Goal: Information Seeking & Learning: Learn about a topic

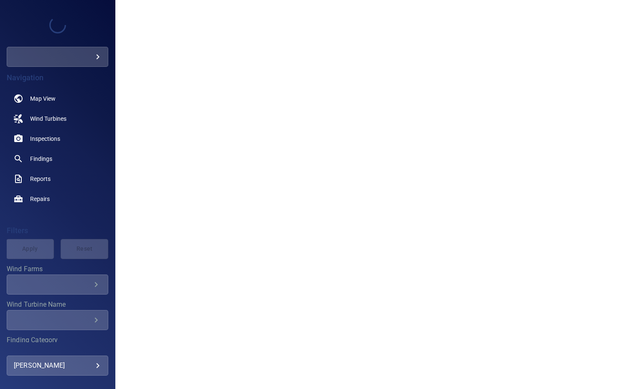
click at [58, 55] on body "**********" at bounding box center [321, 194] width 642 height 389
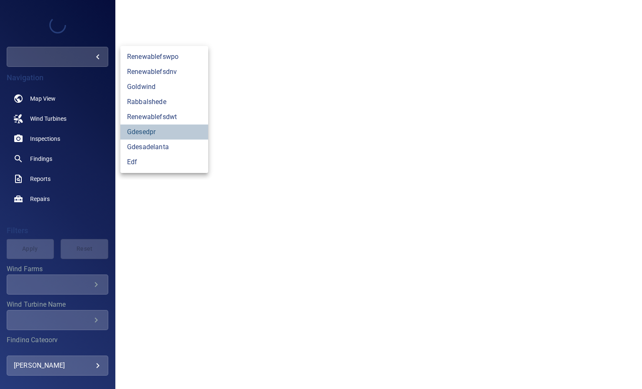
click at [145, 131] on link "gdesedpr" at bounding box center [164, 131] width 88 height 15
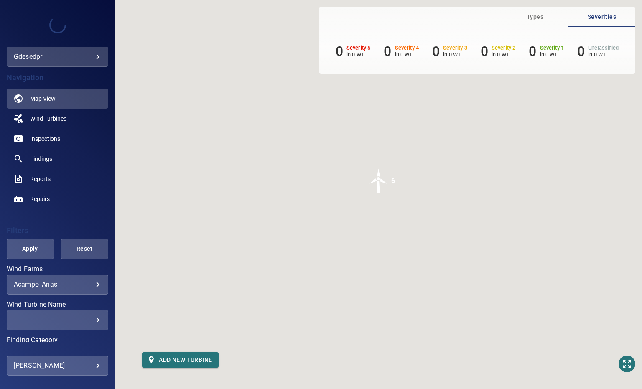
click at [52, 284] on body "**********" at bounding box center [321, 194] width 642 height 389
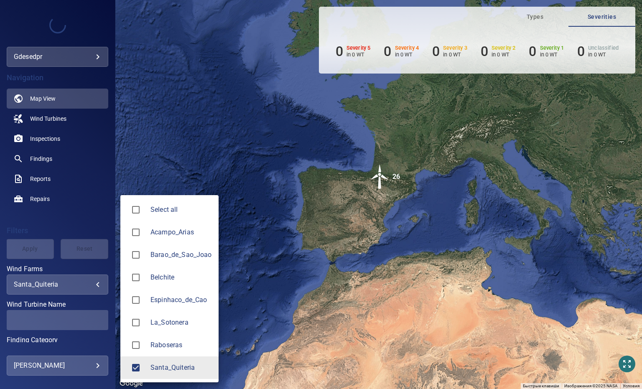
type input "**********"
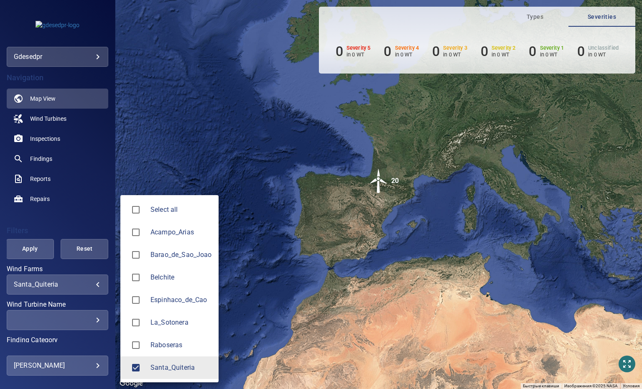
click at [45, 117] on div at bounding box center [321, 194] width 642 height 389
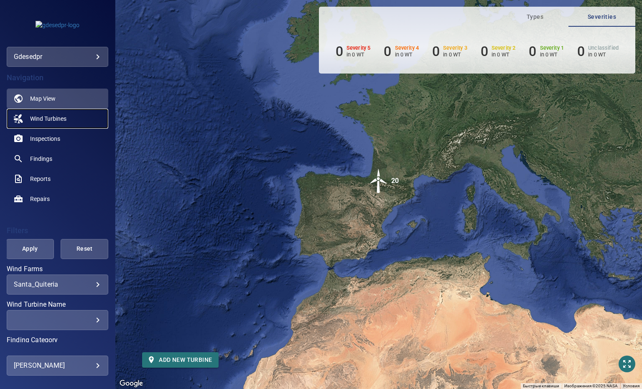
click at [47, 122] on span "Wind Turbines" at bounding box center [48, 118] width 36 height 8
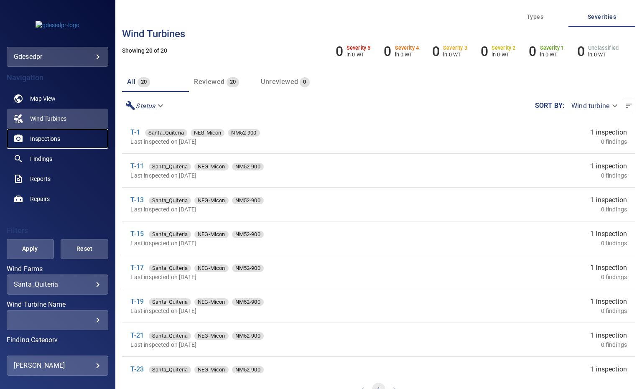
click at [51, 140] on span "Inspections" at bounding box center [45, 138] width 30 height 8
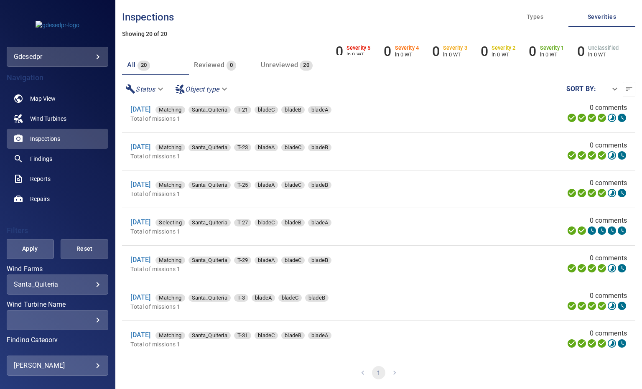
scroll to position [218, 0]
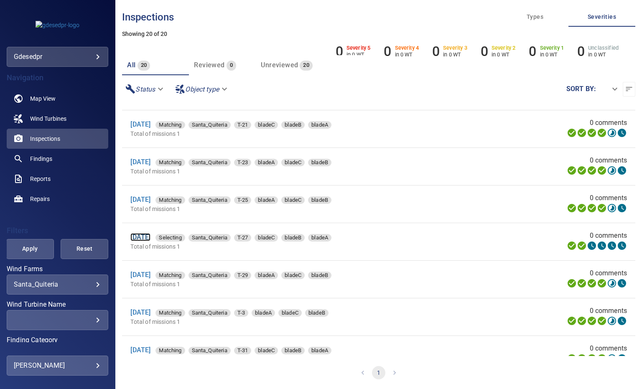
click at [150, 236] on link "[DATE]" at bounding box center [140, 237] width 20 height 8
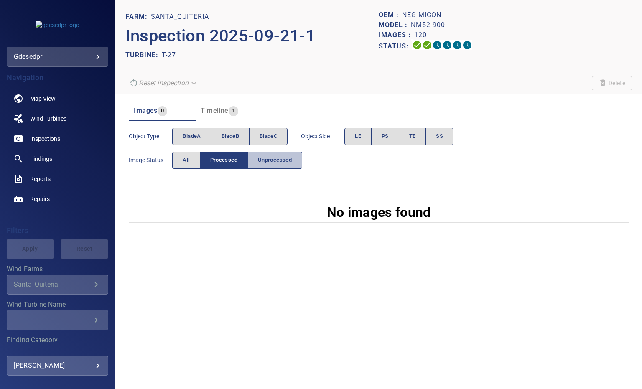
click at [272, 155] on span "Unprocessed" at bounding box center [275, 160] width 34 height 10
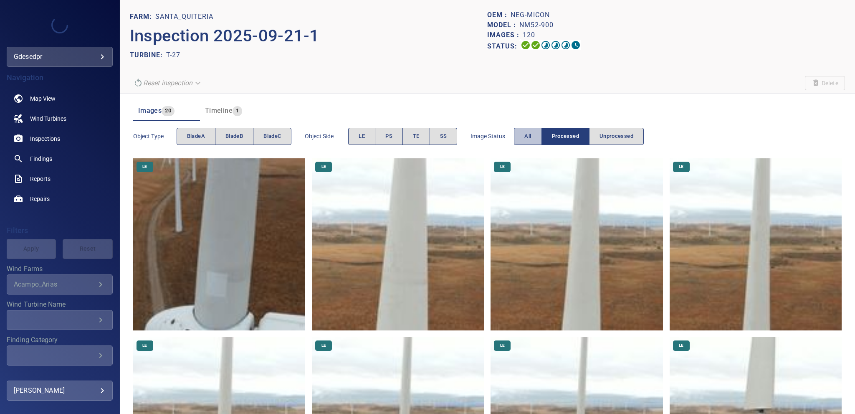
click at [525, 139] on span "All" at bounding box center [528, 137] width 7 height 10
click at [198, 134] on span "bladeA" at bounding box center [196, 137] width 18 height 10
click at [457, 134] on button "SS" at bounding box center [444, 136] width 28 height 17
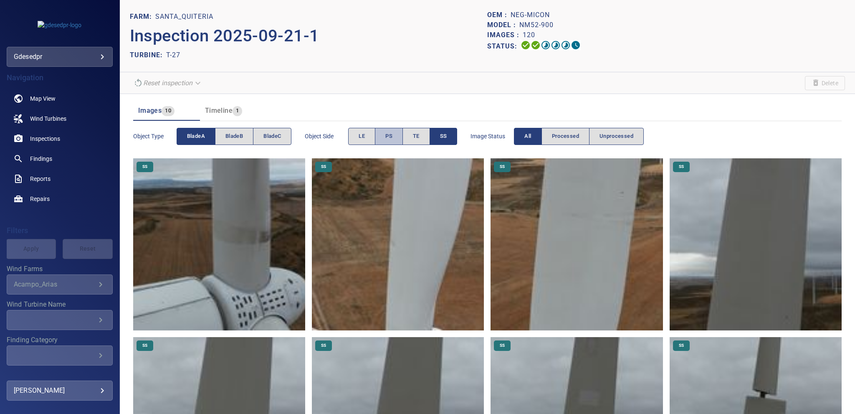
click at [387, 134] on span "PS" at bounding box center [389, 137] width 7 height 10
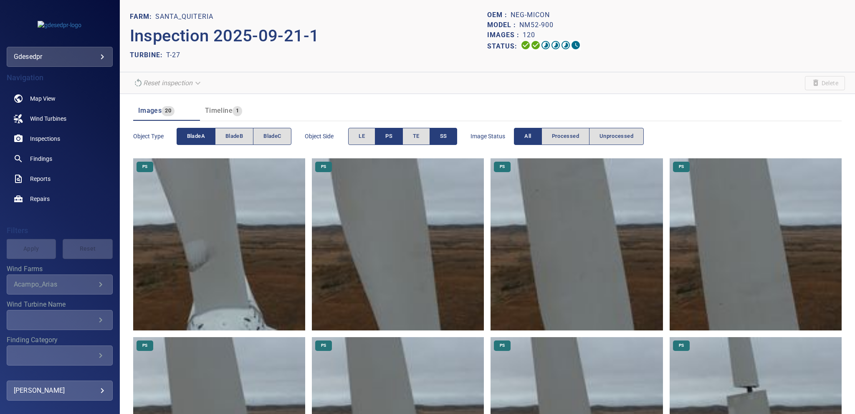
click at [451, 133] on button "SS" at bounding box center [444, 136] width 28 height 17
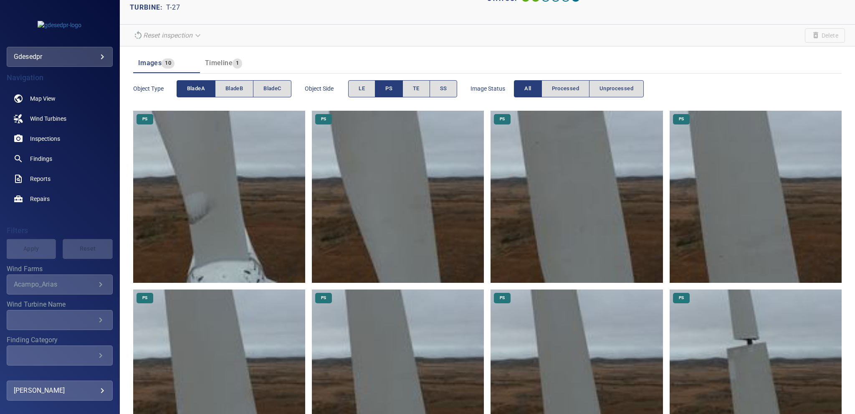
scroll to position [44, 0]
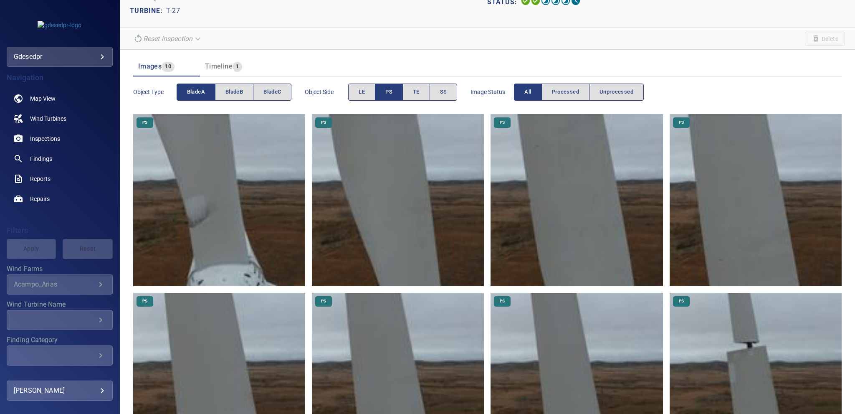
click at [275, 223] on img at bounding box center [219, 200] width 172 height 172
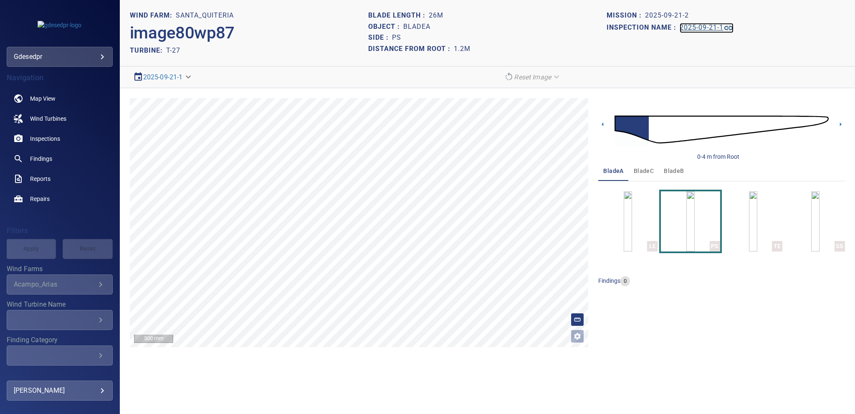
click at [687, 27] on h1 "2025-09-21-1" at bounding box center [702, 28] width 44 height 8
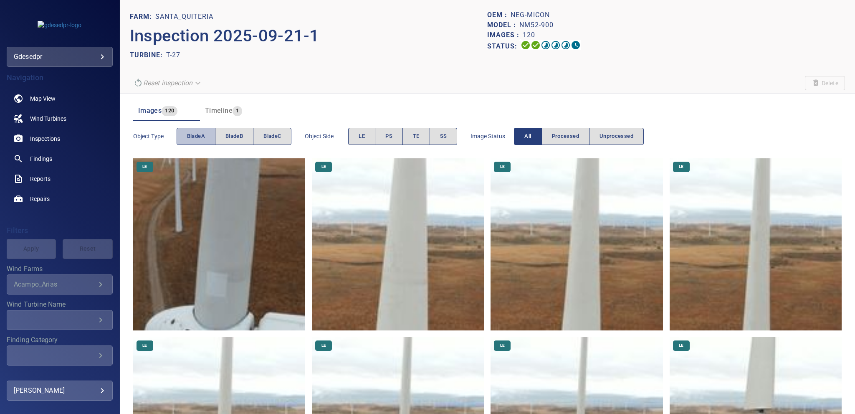
click at [204, 135] on span "bladeA" at bounding box center [196, 137] width 18 height 10
click at [396, 132] on button "PS" at bounding box center [389, 136] width 28 height 17
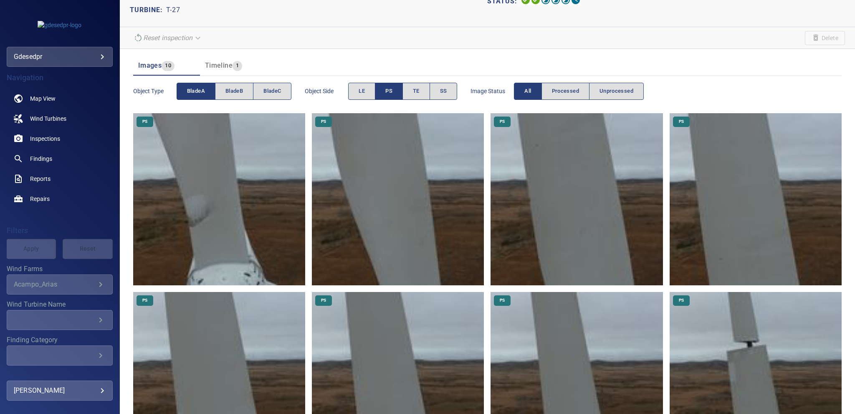
scroll to position [38, 0]
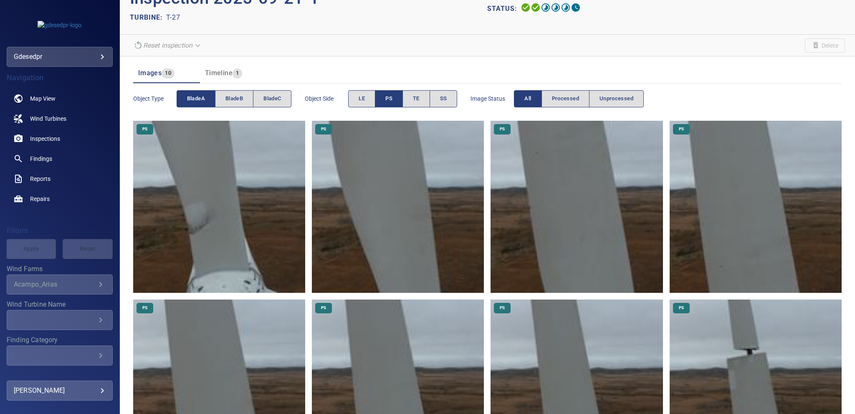
click at [397, 103] on button "PS" at bounding box center [389, 98] width 28 height 17
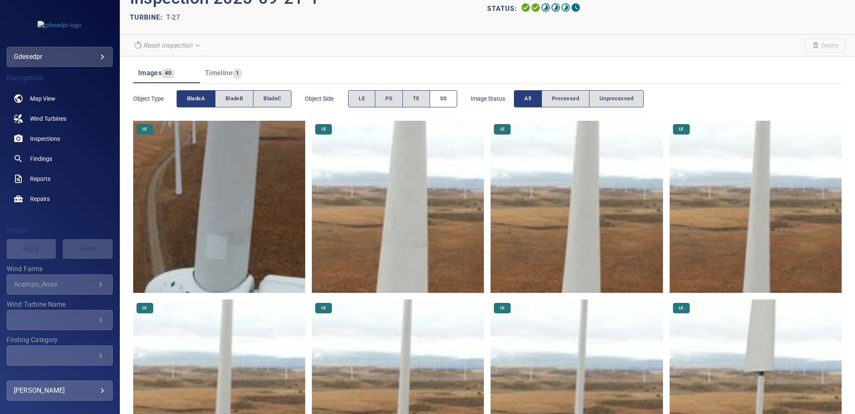
click at [449, 101] on button "SS" at bounding box center [444, 98] width 28 height 17
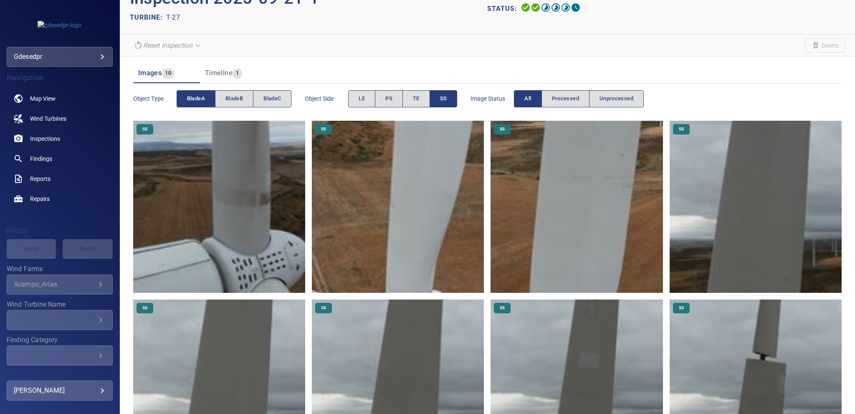
click at [449, 101] on button "SS" at bounding box center [444, 98] width 28 height 17
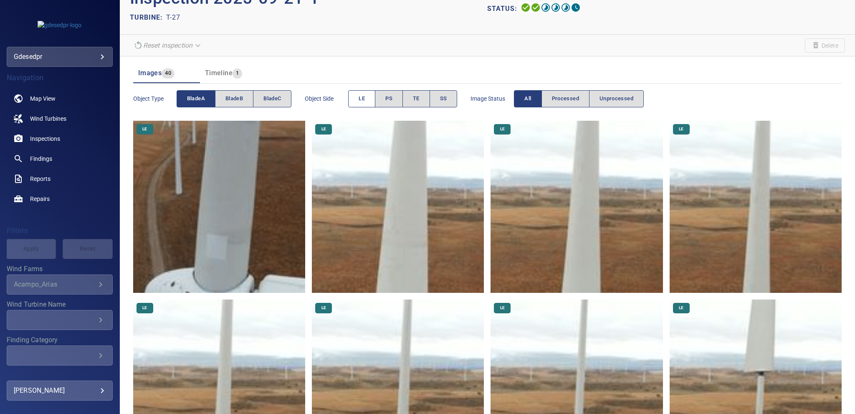
click at [361, 99] on span "LE" at bounding box center [362, 99] width 6 height 10
click at [363, 99] on span "LE" at bounding box center [362, 99] width 6 height 10
click at [383, 94] on button "PS" at bounding box center [389, 98] width 28 height 17
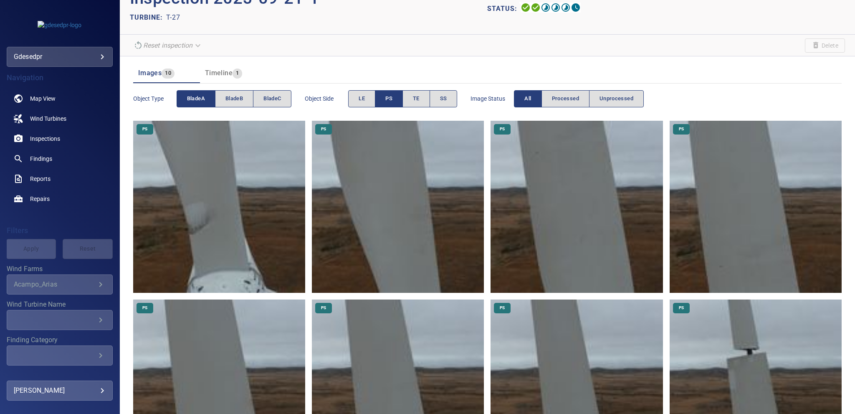
click at [383, 94] on button "PS" at bounding box center [389, 98] width 28 height 17
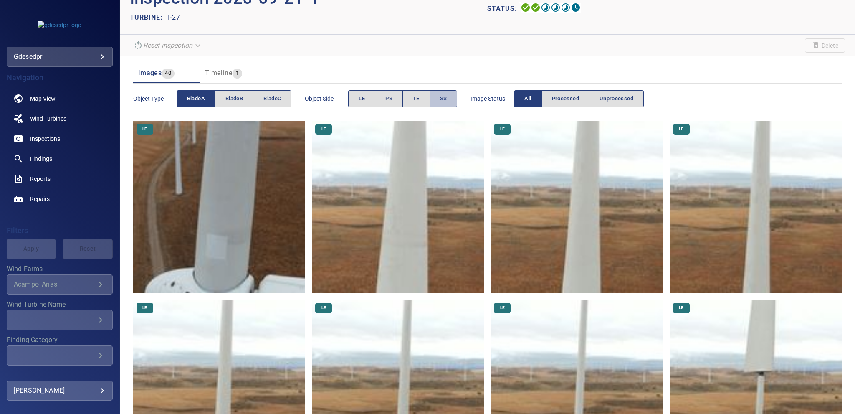
click at [443, 95] on span "SS" at bounding box center [443, 99] width 7 height 10
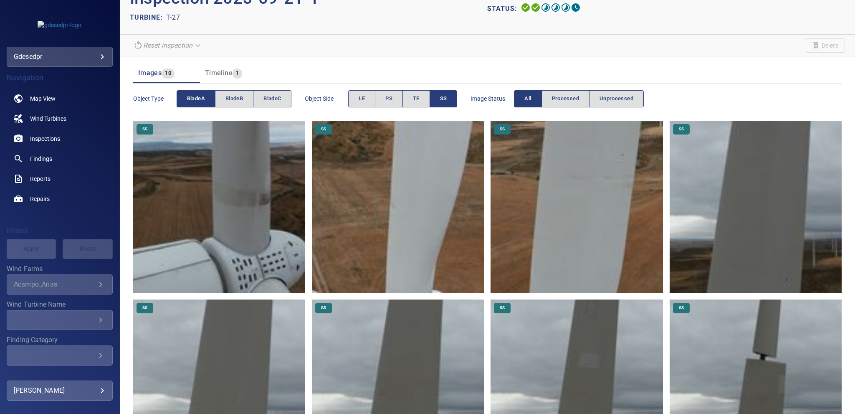
click at [443, 95] on span "SS" at bounding box center [443, 99] width 7 height 10
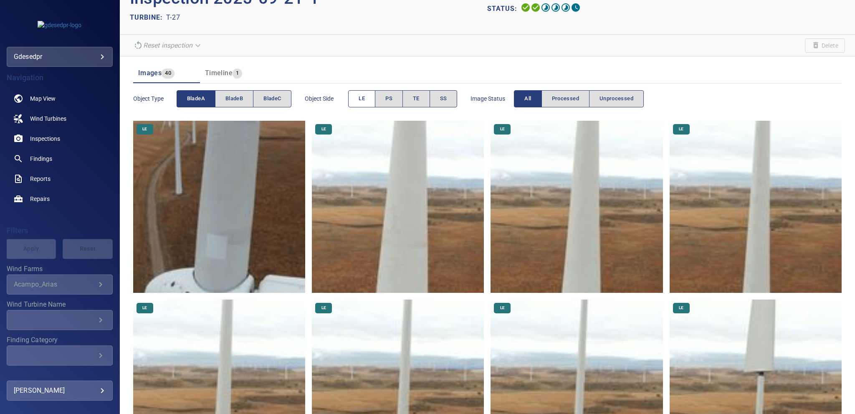
click at [363, 100] on span "LE" at bounding box center [362, 99] width 6 height 10
click at [366, 100] on button "LE" at bounding box center [361, 98] width 27 height 17
click at [367, 100] on button "LE" at bounding box center [361, 98] width 27 height 17
click at [393, 99] on span "PS" at bounding box center [389, 99] width 7 height 10
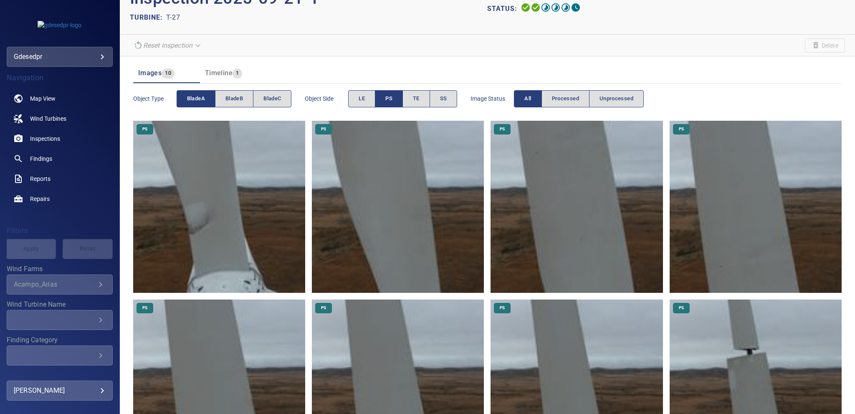
click at [394, 99] on button "PS" at bounding box center [389, 98] width 28 height 17
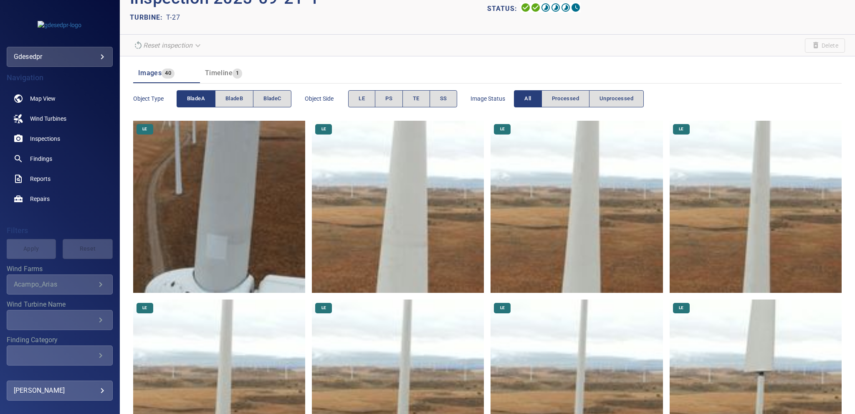
click at [207, 96] on button "bladeA" at bounding box center [196, 98] width 39 height 17
click at [226, 99] on span "bladeB" at bounding box center [235, 99] width 18 height 10
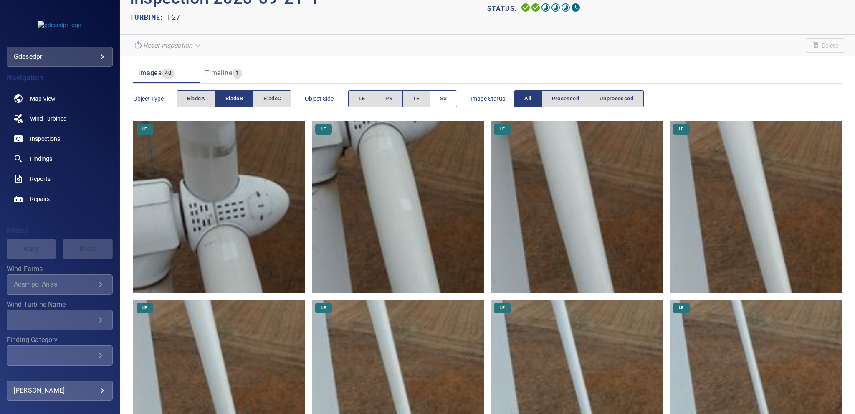
click at [451, 96] on button "SS" at bounding box center [444, 98] width 28 height 17
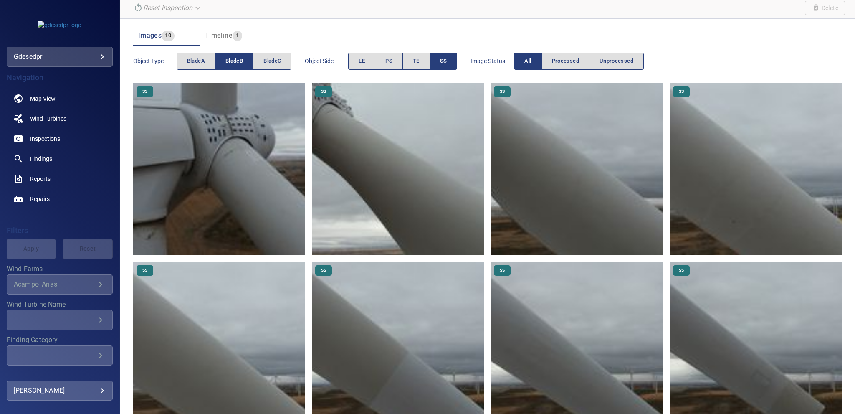
scroll to position [32, 0]
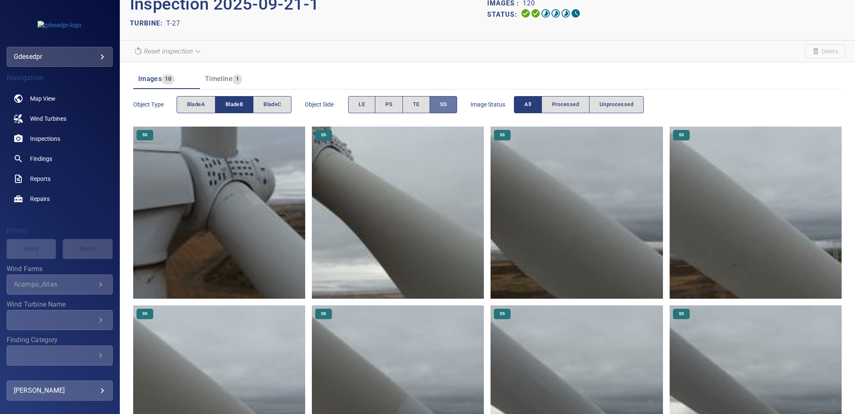
click at [434, 101] on button "SS" at bounding box center [444, 104] width 28 height 17
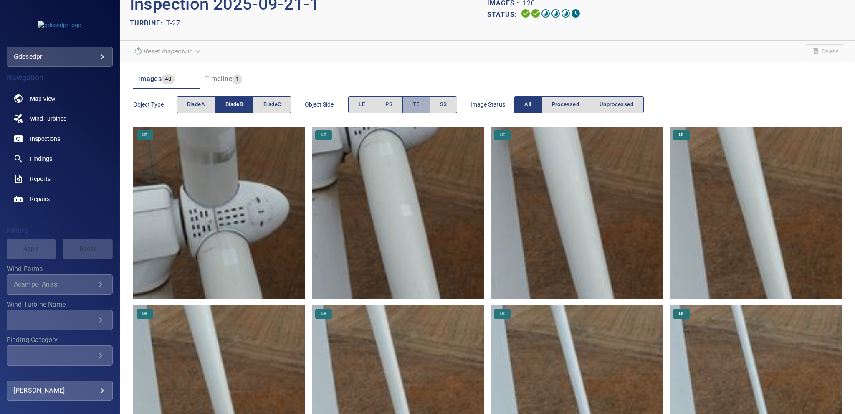
click at [419, 103] on span "TE" at bounding box center [416, 105] width 7 height 10
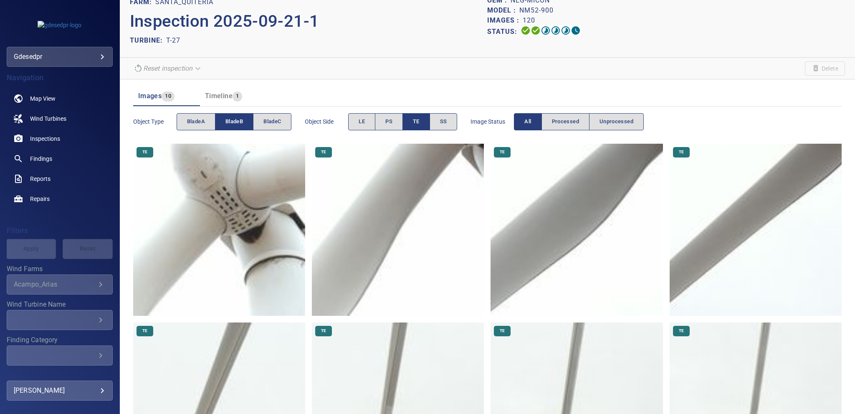
scroll to position [0, 0]
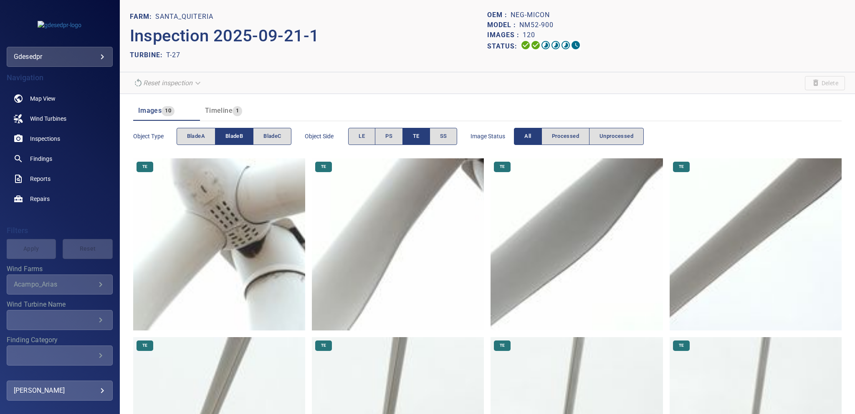
click at [244, 135] on button "bladeB" at bounding box center [234, 136] width 38 height 17
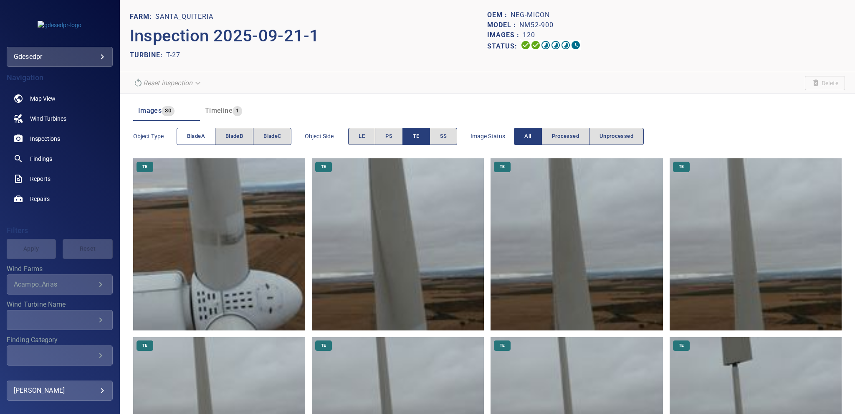
click at [192, 135] on span "bladeA" at bounding box center [196, 137] width 18 height 10
click at [411, 131] on button "TE" at bounding box center [417, 136] width 28 height 17
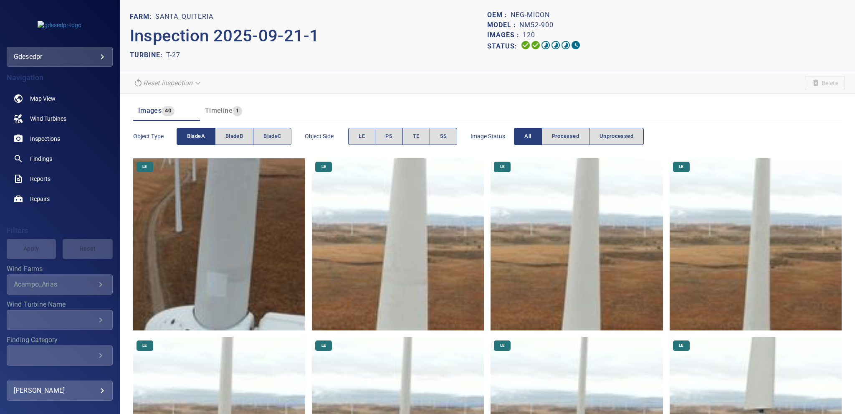
click at [396, 134] on button "PS" at bounding box center [389, 136] width 28 height 17
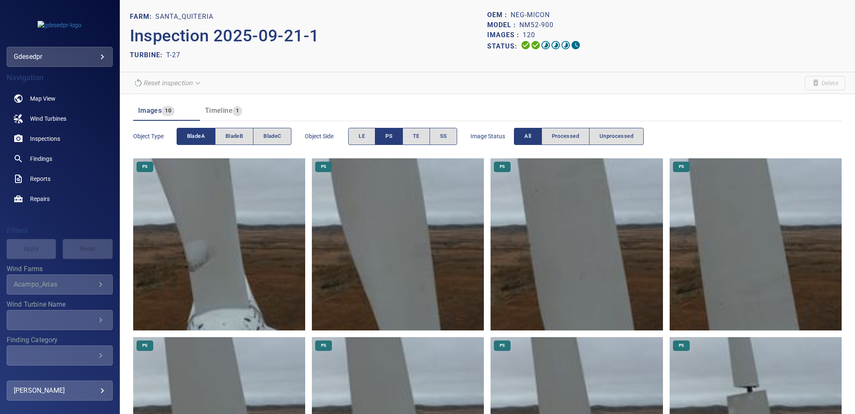
click at [193, 262] on img at bounding box center [219, 244] width 172 height 172
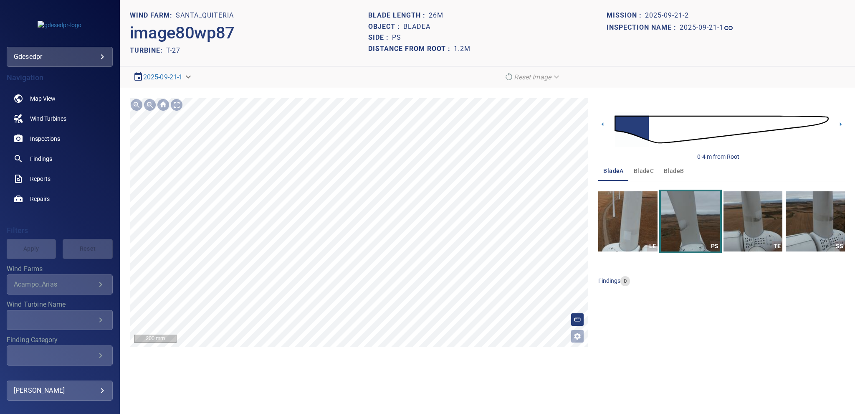
click at [385, 414] on html "**********" at bounding box center [427, 207] width 855 height 414
click at [627, 233] on img "button" at bounding box center [628, 221] width 59 height 60
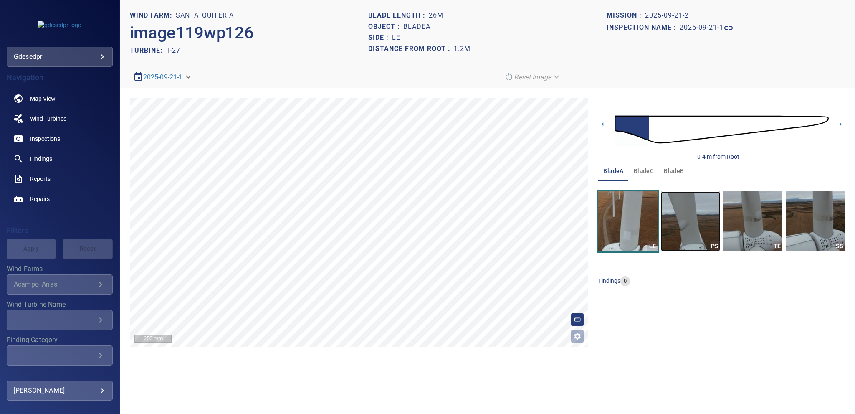
click at [695, 226] on img "button" at bounding box center [690, 221] width 59 height 60
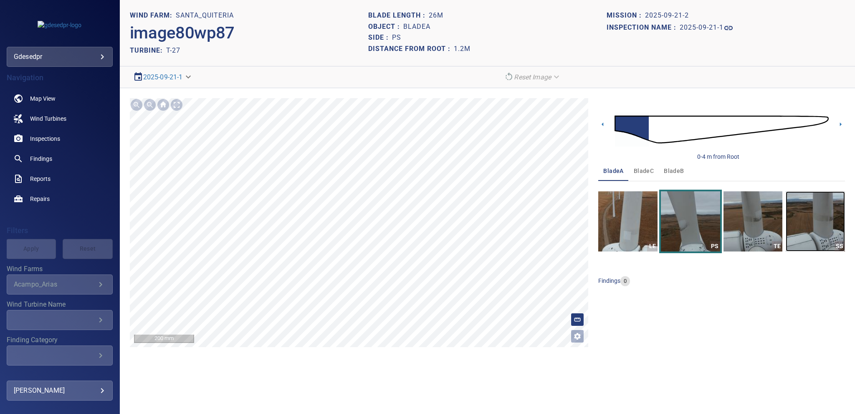
click at [835, 219] on img "button" at bounding box center [815, 221] width 59 height 60
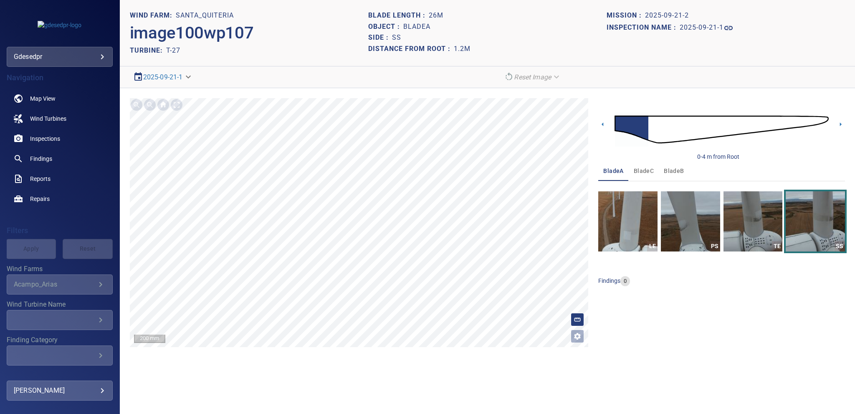
click at [822, 117] on img at bounding box center [722, 130] width 214 height 52
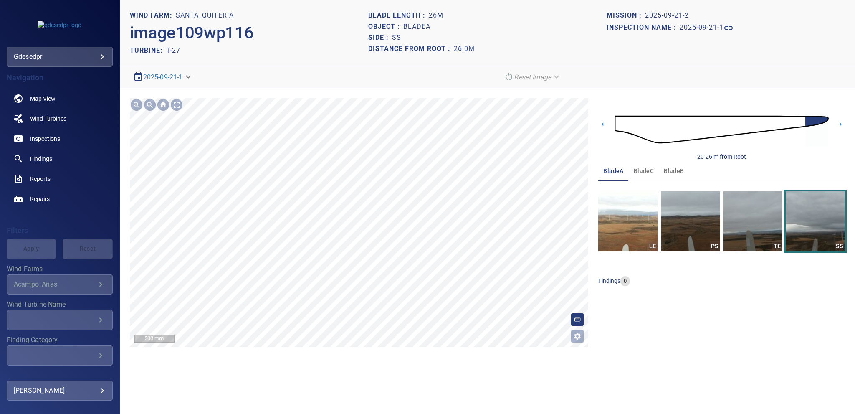
click at [468, 85] on section "**********" at bounding box center [488, 207] width 736 height 414
click at [604, 121] on icon at bounding box center [603, 124] width 9 height 9
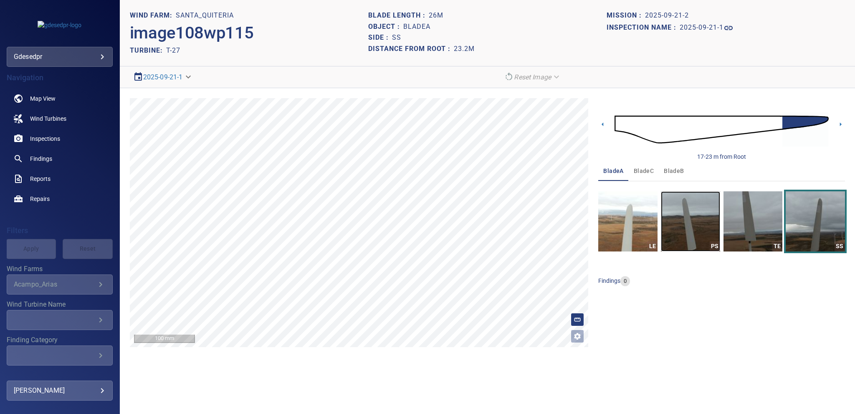
click at [691, 221] on img "button" at bounding box center [690, 221] width 59 height 60
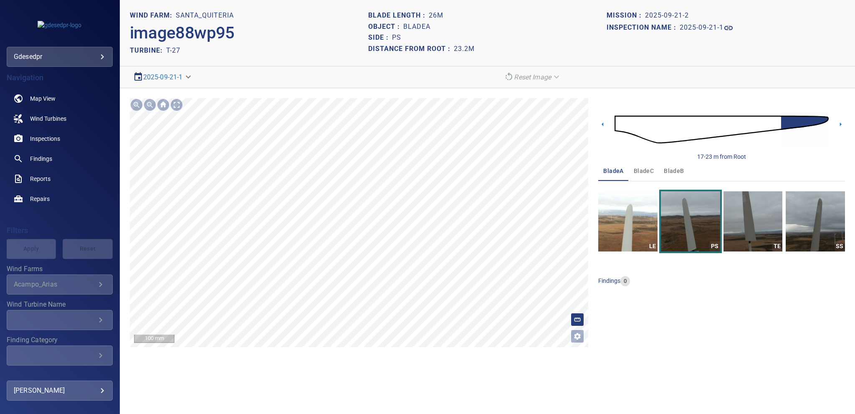
click at [411, 386] on section "**********" at bounding box center [488, 207] width 736 height 414
click at [383, 377] on section "**********" at bounding box center [488, 207] width 736 height 414
click at [720, 26] on h1 "2025-09-21-1" at bounding box center [702, 28] width 44 height 8
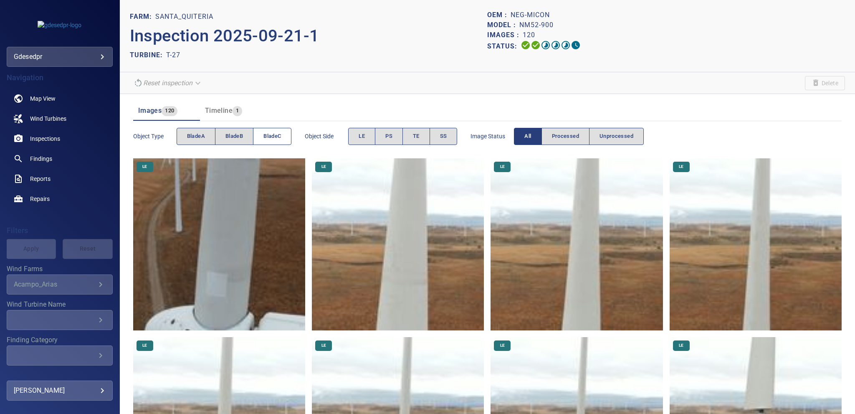
click at [257, 128] on button "bladeC" at bounding box center [272, 136] width 38 height 17
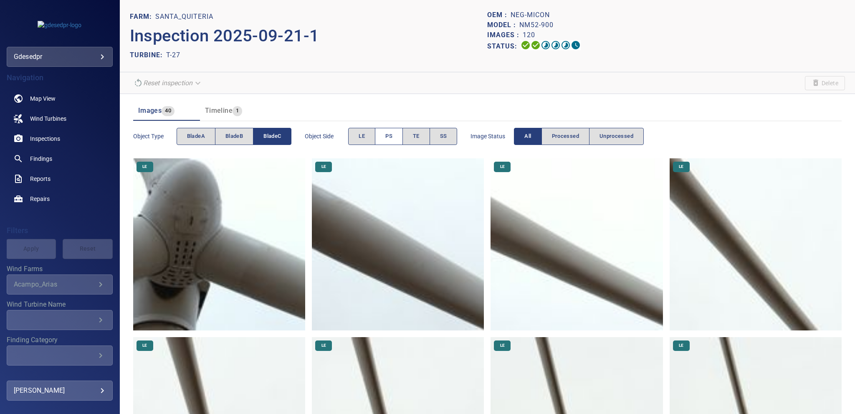
click at [375, 137] on button "PS" at bounding box center [389, 136] width 28 height 17
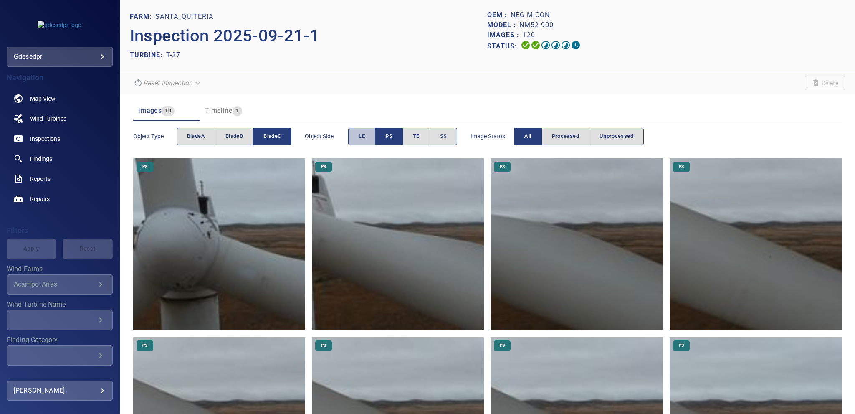
click at [361, 132] on span "LE" at bounding box center [362, 137] width 6 height 10
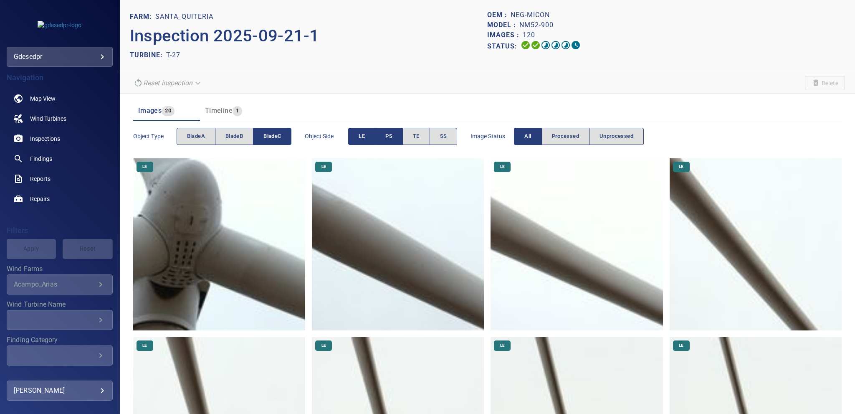
click at [381, 134] on button "PS" at bounding box center [389, 136] width 28 height 17
click at [368, 137] on button "LE" at bounding box center [361, 136] width 27 height 17
click at [380, 135] on button "PS" at bounding box center [389, 136] width 28 height 17
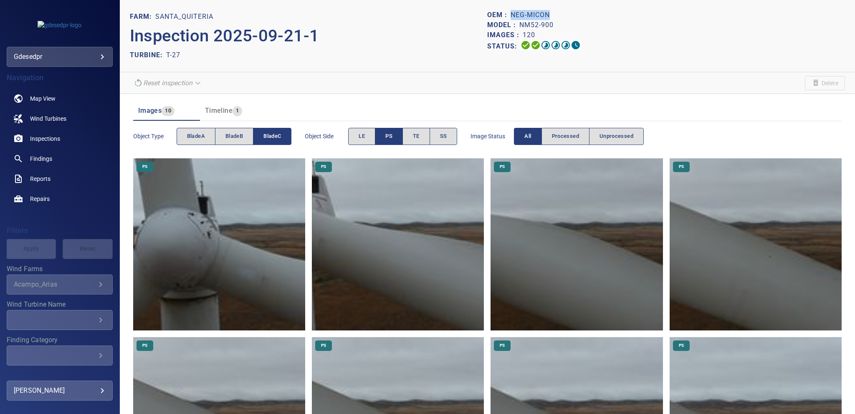
drag, startPoint x: 508, startPoint y: 13, endPoint x: 546, endPoint y: 16, distance: 38.1
click at [546, 16] on p "NEG-Micon" at bounding box center [530, 15] width 39 height 10
copy p "NEG-Micon"
click at [395, 240] on img at bounding box center [398, 244] width 172 height 172
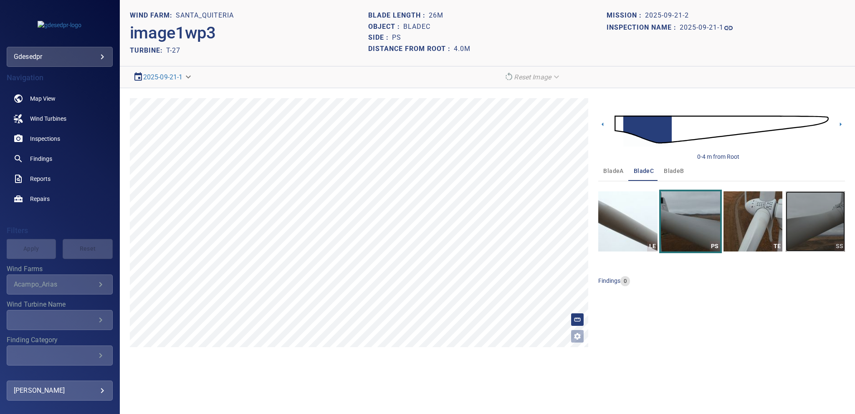
click at [822, 226] on img "button" at bounding box center [815, 221] width 59 height 60
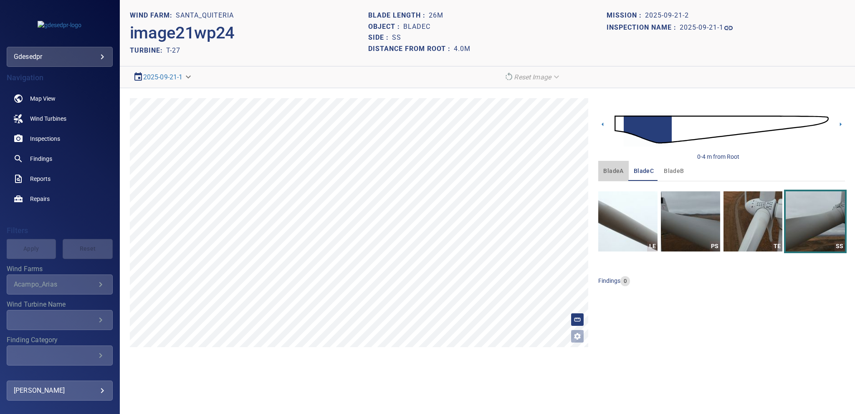
click at [611, 173] on span "bladeA" at bounding box center [614, 171] width 20 height 10
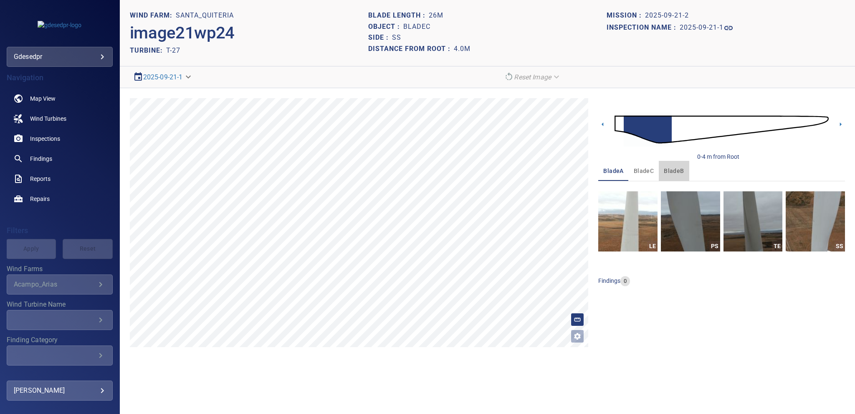
click at [676, 172] on span "bladeB" at bounding box center [674, 171] width 20 height 10
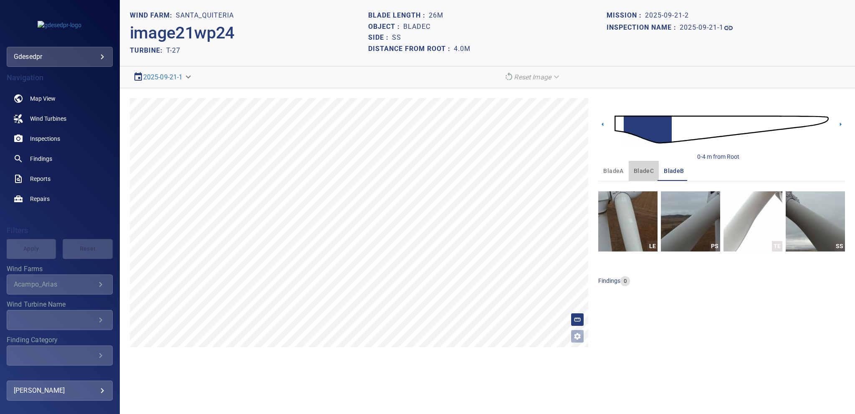
click at [637, 172] on span "bladeC" at bounding box center [644, 171] width 20 height 10
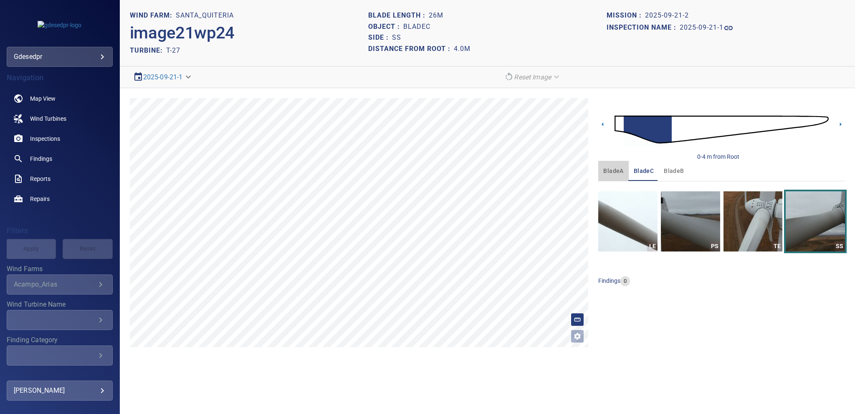
click at [617, 173] on span "bladeA" at bounding box center [614, 171] width 20 height 10
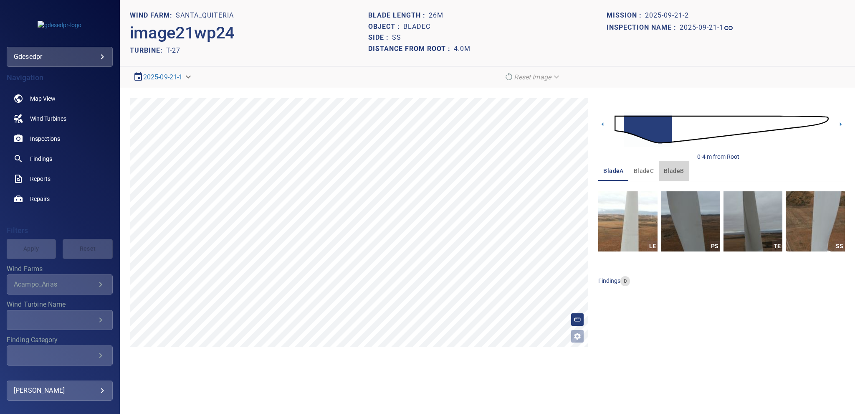
click at [679, 170] on span "bladeB" at bounding box center [674, 171] width 20 height 10
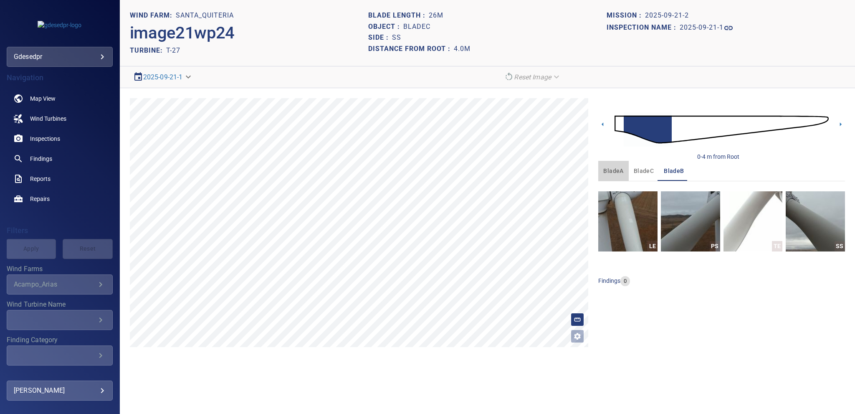
click at [614, 173] on span "bladeA" at bounding box center [614, 171] width 20 height 10
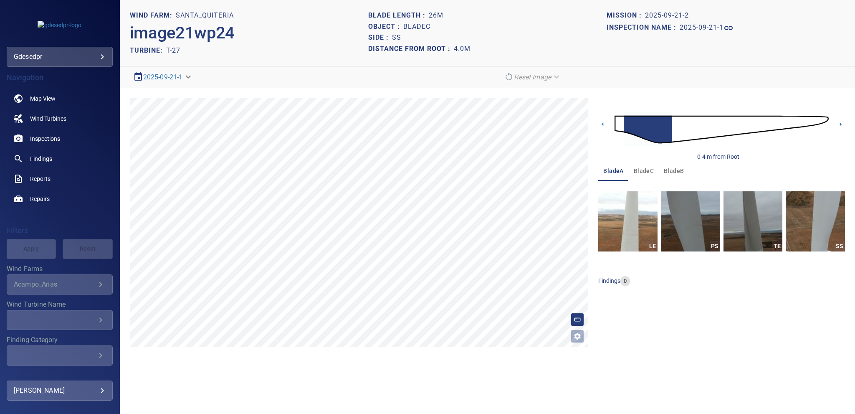
click at [667, 166] on span "bladeB" at bounding box center [674, 171] width 20 height 10
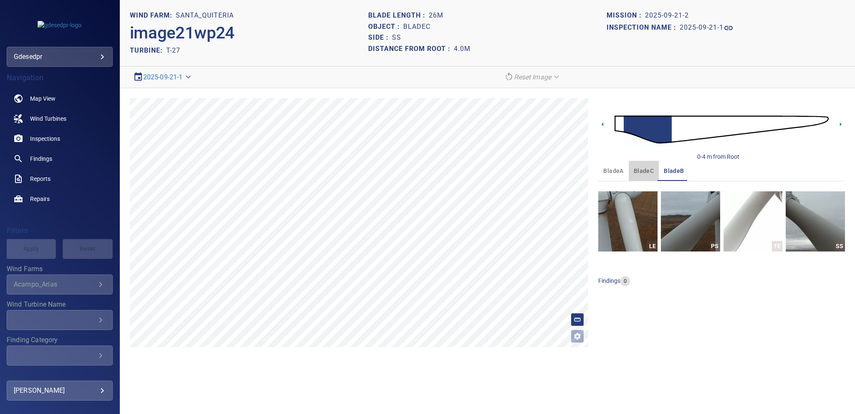
click at [642, 167] on span "bladeC" at bounding box center [644, 171] width 20 height 10
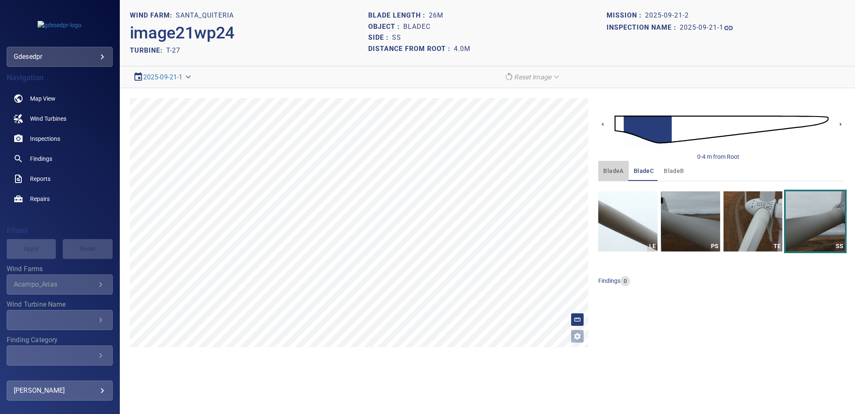
click at [615, 172] on span "bladeA" at bounding box center [614, 171] width 20 height 10
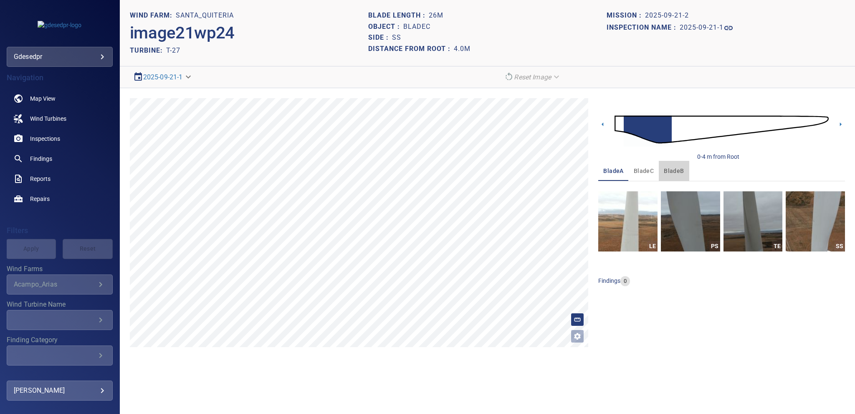
click at [675, 167] on span "bladeB" at bounding box center [674, 171] width 20 height 10
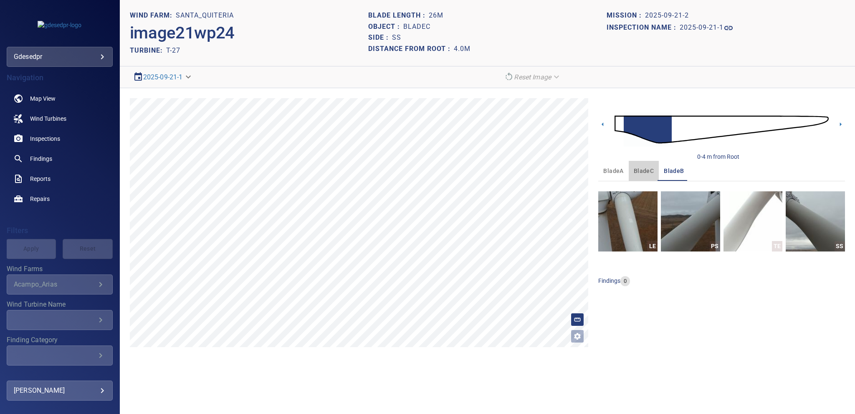
click at [644, 168] on span "bladeC" at bounding box center [644, 171] width 20 height 10
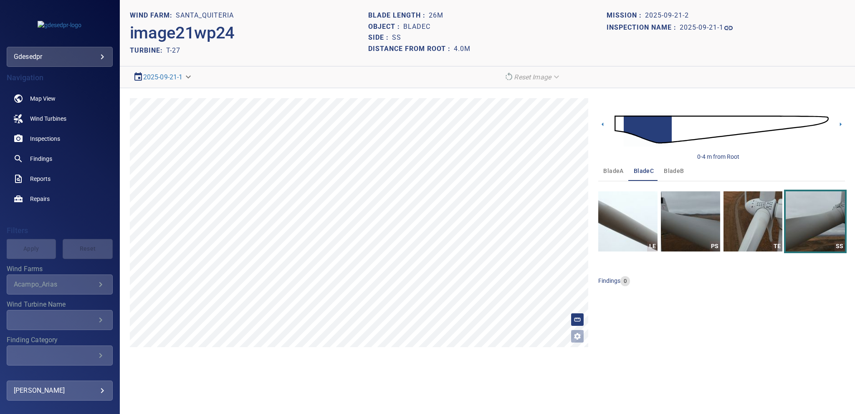
click at [615, 173] on span "bladeA" at bounding box center [614, 171] width 20 height 10
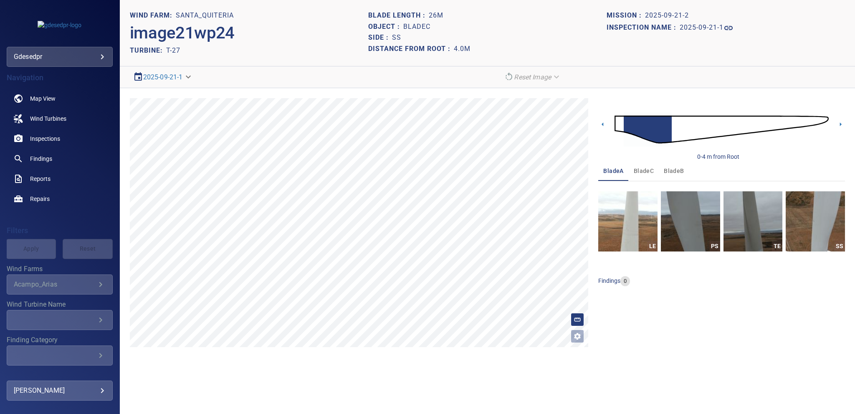
click at [642, 175] on span "bladeC" at bounding box center [644, 171] width 20 height 10
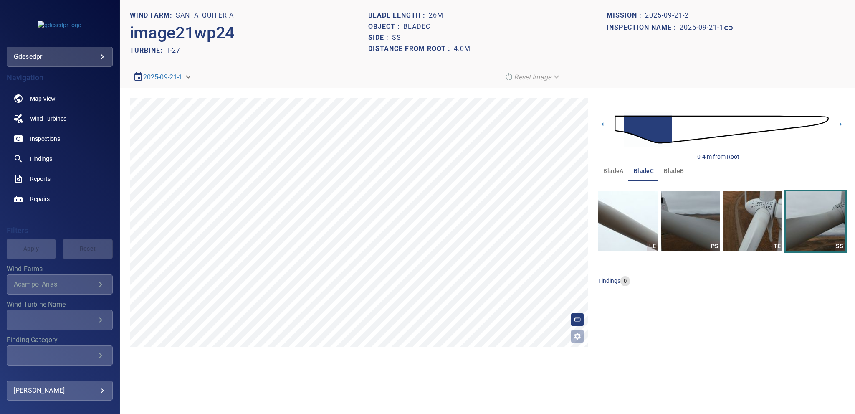
click at [670, 172] on span "bladeB" at bounding box center [674, 171] width 20 height 10
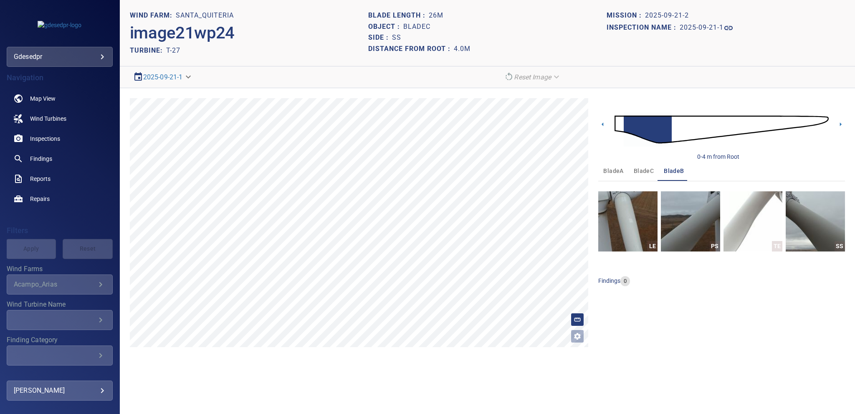
drag, startPoint x: 619, startPoint y: 170, endPoint x: 638, endPoint y: 172, distance: 18.9
click at [618, 169] on span "bladeA" at bounding box center [614, 171] width 20 height 10
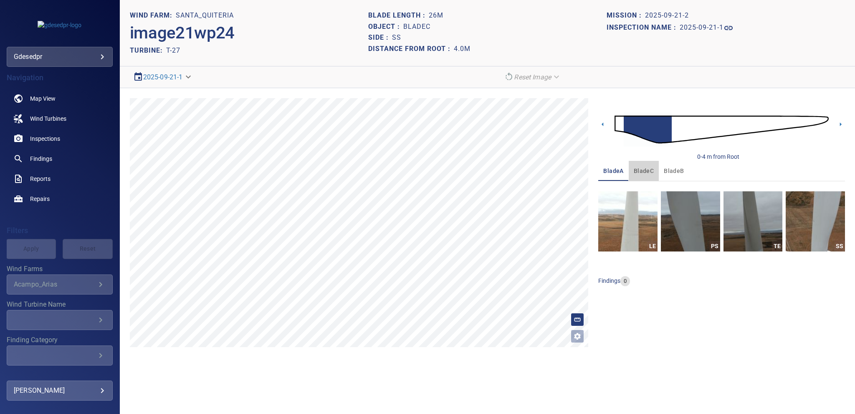
click at [649, 172] on span "bladeC" at bounding box center [644, 171] width 20 height 10
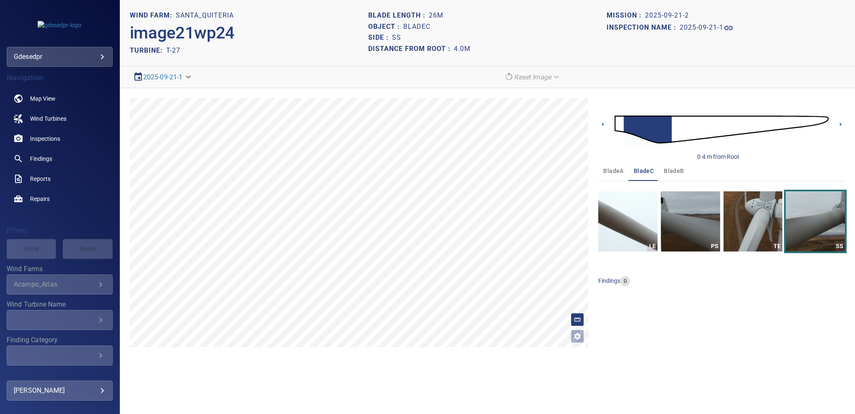
click at [672, 172] on span "bladeB" at bounding box center [674, 171] width 20 height 10
